Goal: Task Accomplishment & Management: Use online tool/utility

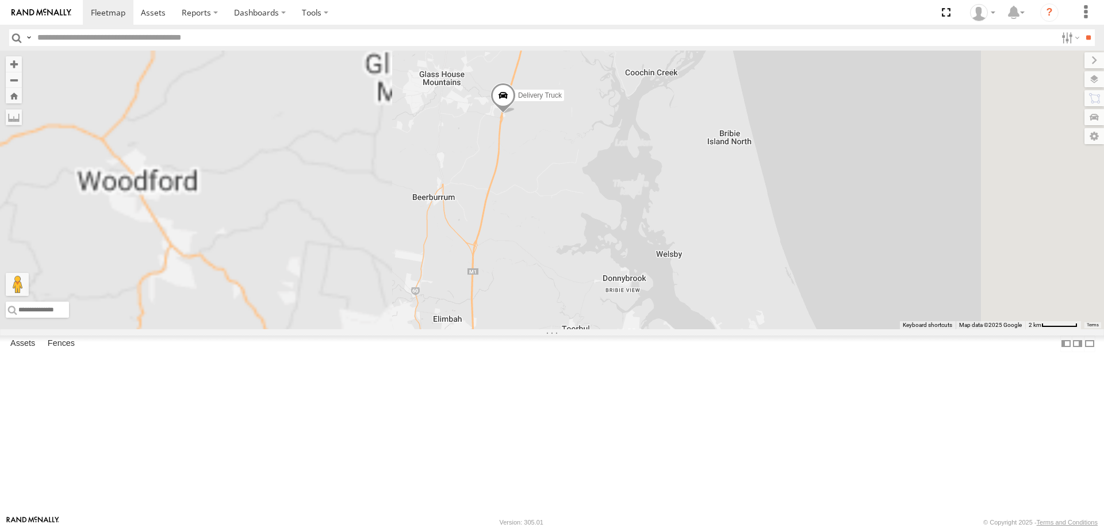
drag, startPoint x: 660, startPoint y: 289, endPoint x: 653, endPoint y: 243, distance: 46.6
click at [653, 243] on div "Delivery Truck cruise Small Truck" at bounding box center [552, 190] width 1104 height 279
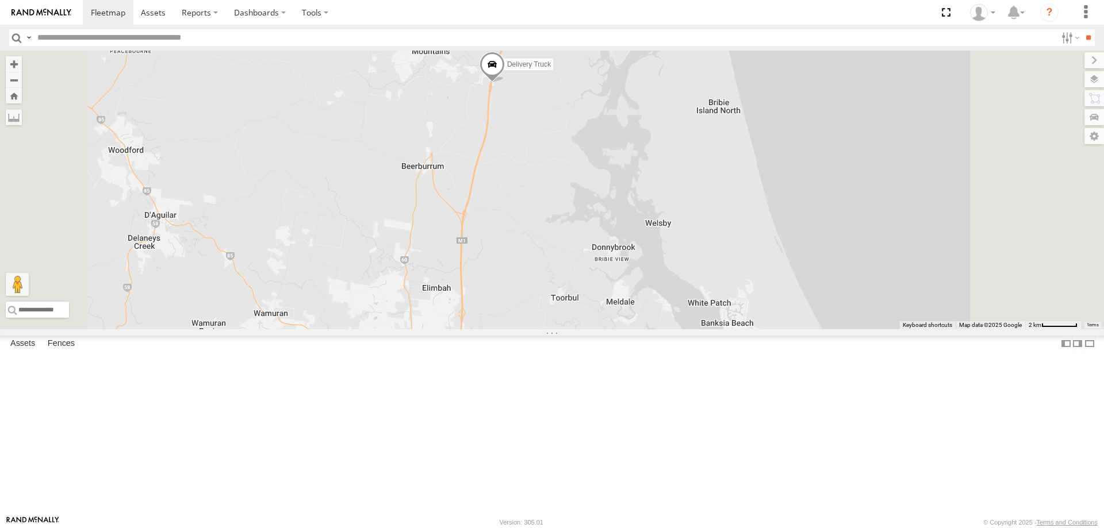
drag, startPoint x: 653, startPoint y: 243, endPoint x: 639, endPoint y: 199, distance: 46.4
click at [639, 199] on div "Delivery Truck cruise Small Truck" at bounding box center [552, 190] width 1104 height 279
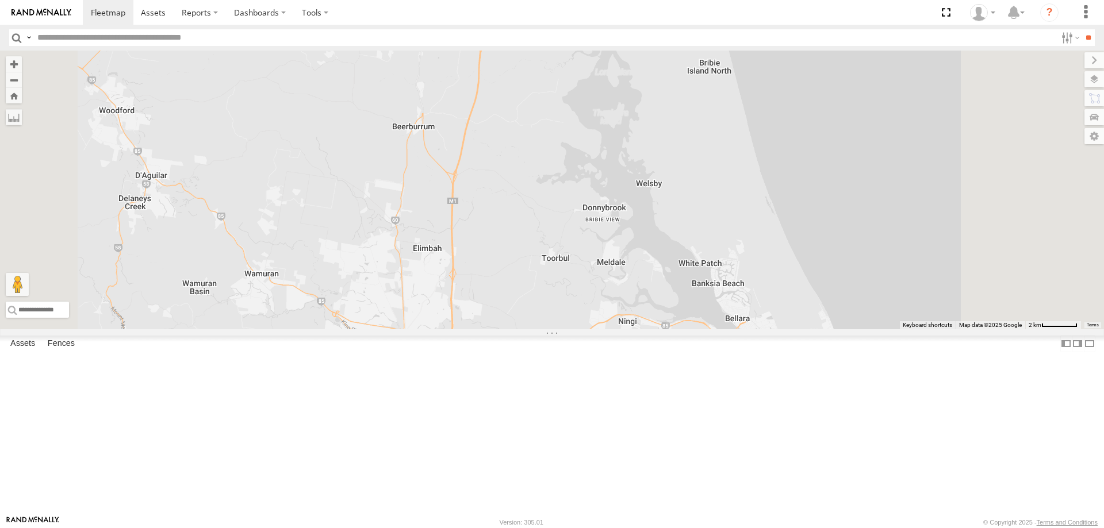
drag, startPoint x: 641, startPoint y: 323, endPoint x: 624, endPoint y: 222, distance: 102.0
click at [624, 222] on div "Delivery Truck cruise Small Truck" at bounding box center [552, 190] width 1104 height 279
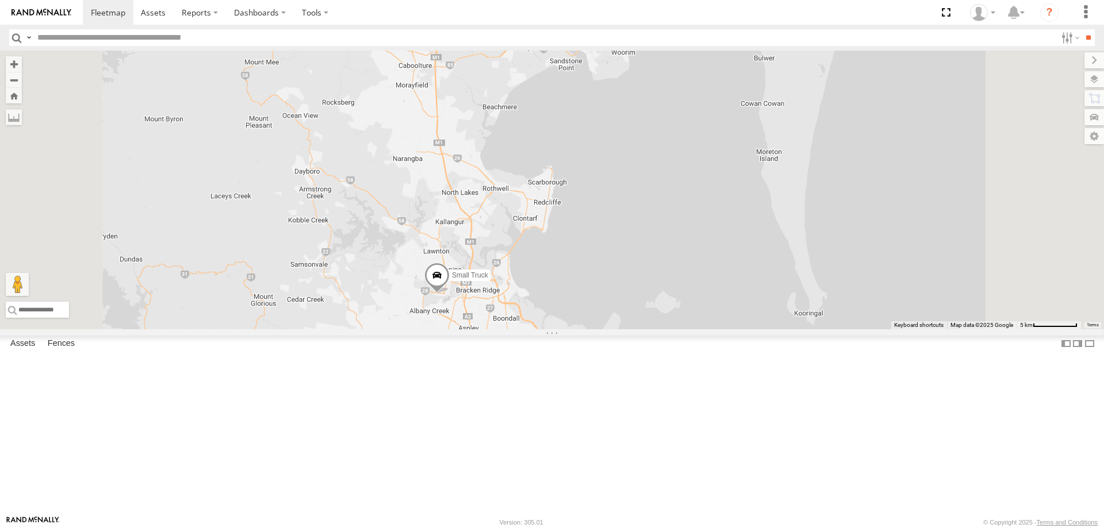
drag, startPoint x: 624, startPoint y: 292, endPoint x: 599, endPoint y: 148, distance: 146.6
click at [599, 148] on div "Delivery Truck cruise Small Truck" at bounding box center [552, 190] width 1104 height 279
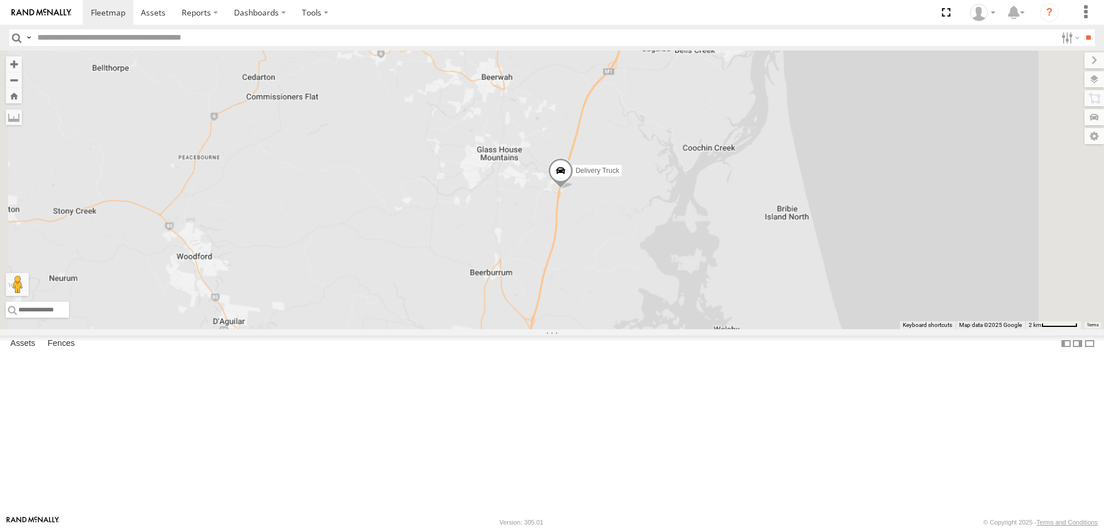
drag, startPoint x: 692, startPoint y: 378, endPoint x: 692, endPoint y: 197, distance: 181.1
click at [692, 197] on div "Delivery Truck cruise Small Truck" at bounding box center [552, 190] width 1104 height 279
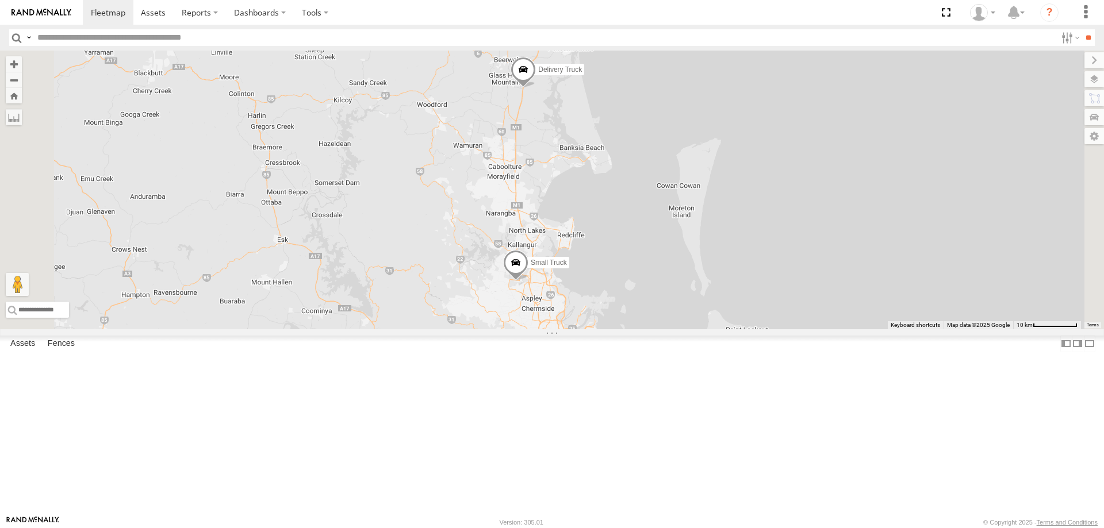
drag, startPoint x: 662, startPoint y: 333, endPoint x: 645, endPoint y: 267, distance: 68.3
click at [645, 267] on div "Delivery Truck cruise Small Truck" at bounding box center [552, 190] width 1104 height 279
click at [536, 88] on span at bounding box center [523, 72] width 25 height 31
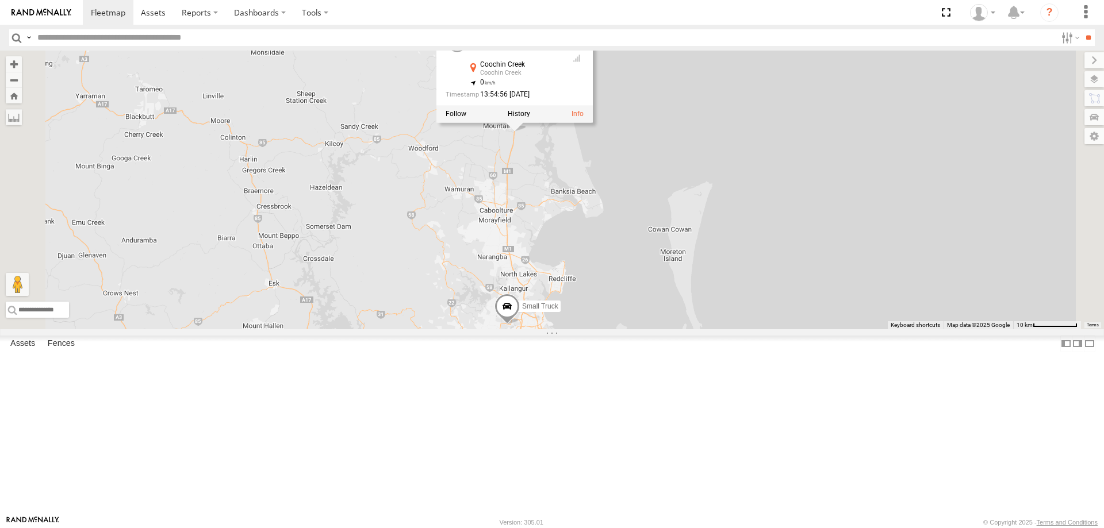
drag, startPoint x: 678, startPoint y: 229, endPoint x: 669, endPoint y: 276, distance: 47.4
click at [669, 276] on div "Delivery Truck cruise Small Truck Delivery Truck All Assets Coochin Creek Cooch…" at bounding box center [552, 190] width 1104 height 279
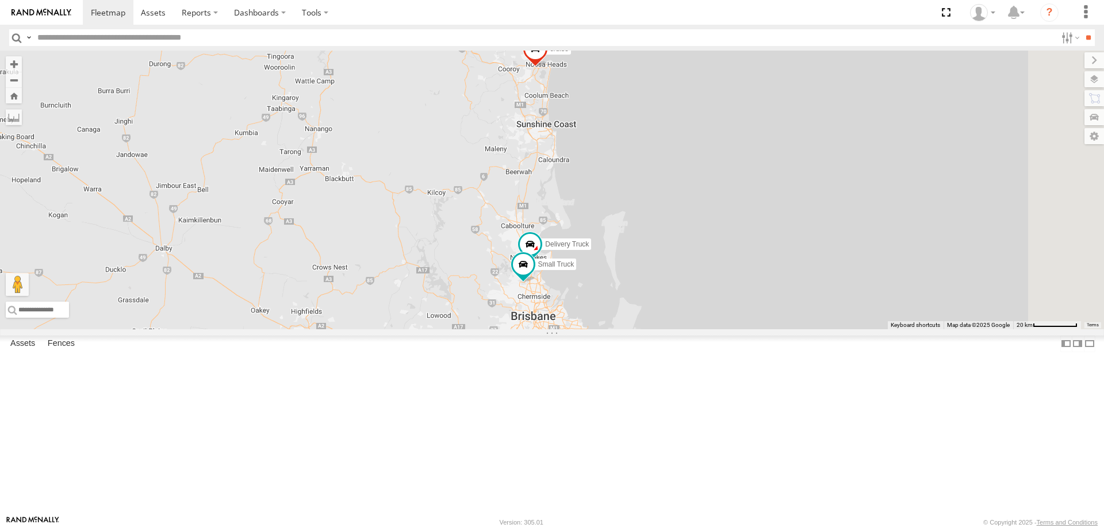
drag, startPoint x: 561, startPoint y: 354, endPoint x: 503, endPoint y: 306, distance: 74.7
click at [503, 306] on div "Delivery Truck cruise Small Truck" at bounding box center [552, 190] width 1104 height 279
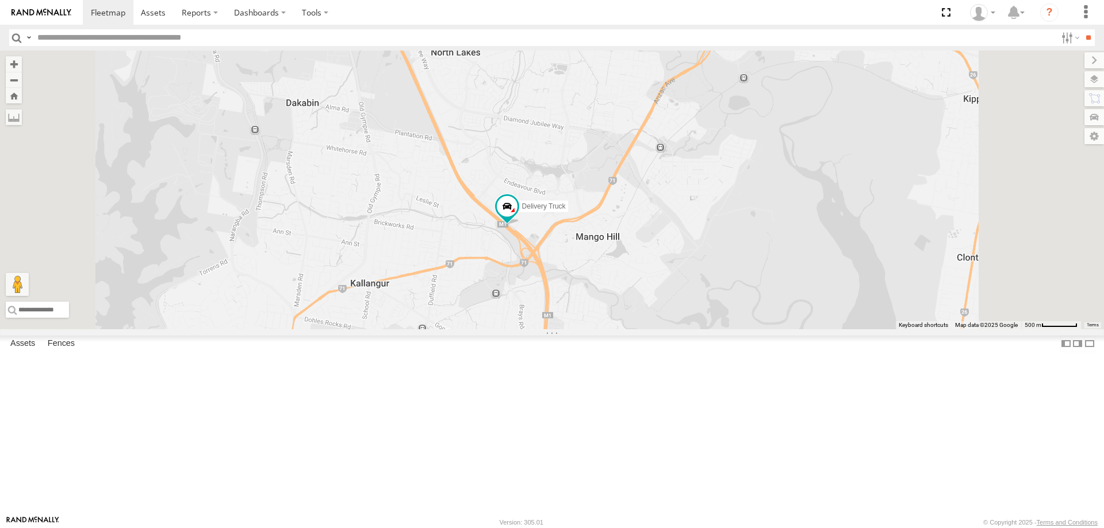
drag, startPoint x: 653, startPoint y: 366, endPoint x: 605, endPoint y: 326, distance: 62.4
click at [605, 326] on div "Delivery Truck cruise Small Truck" at bounding box center [552, 190] width 1104 height 279
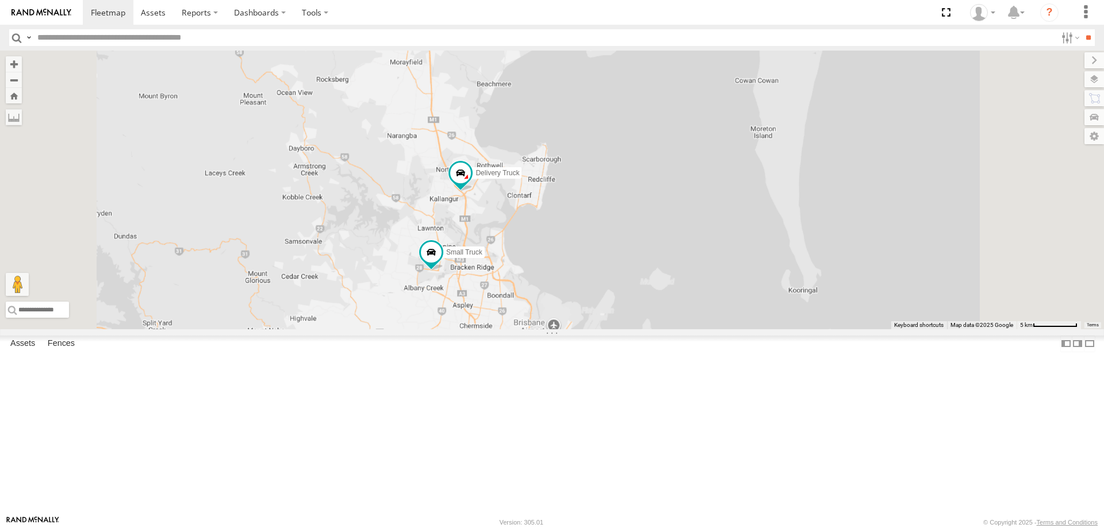
drag, startPoint x: 597, startPoint y: 377, endPoint x: 580, endPoint y: 256, distance: 122.0
click at [580, 256] on div "Delivery Truck cruise Small Truck" at bounding box center [552, 190] width 1104 height 279
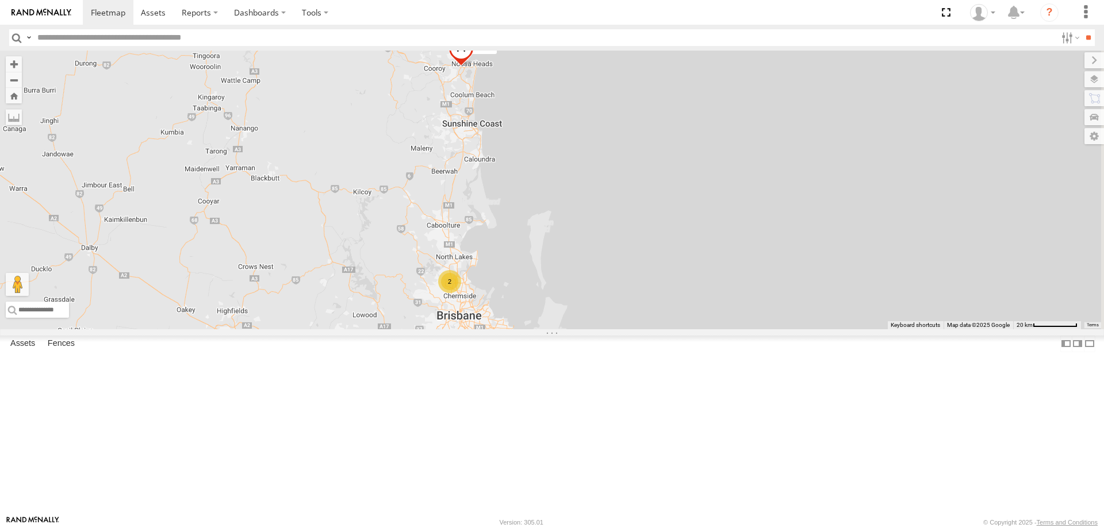
drag, startPoint x: 653, startPoint y: 335, endPoint x: 553, endPoint y: 316, distance: 101.3
click at [553, 316] on div "cruise 2" at bounding box center [552, 190] width 1104 height 279
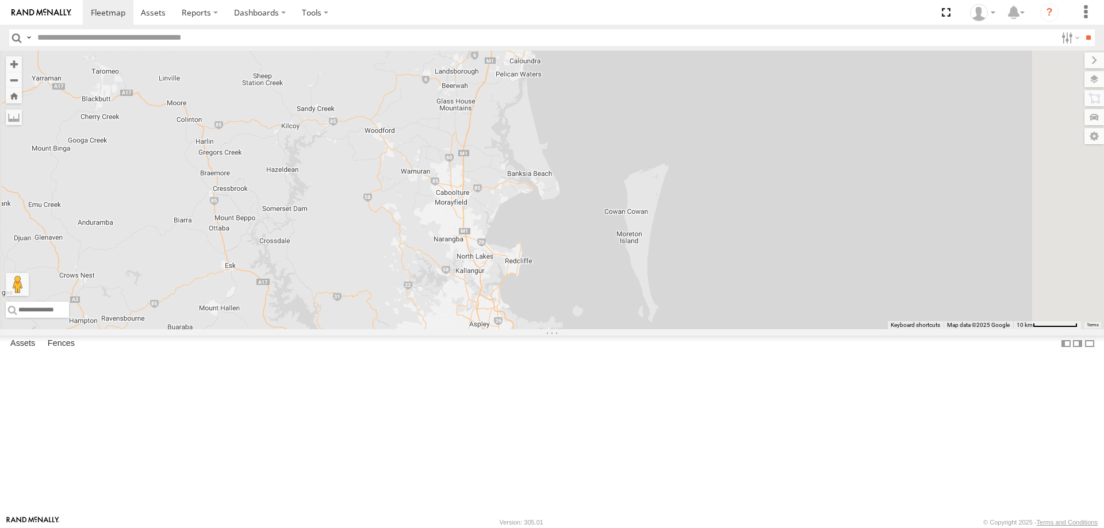
drag, startPoint x: 593, startPoint y: 327, endPoint x: 611, endPoint y: 53, distance: 274.8
click at [611, 53] on div "cruise" at bounding box center [552, 190] width 1104 height 279
